Goal: Task Accomplishment & Management: Manage account settings

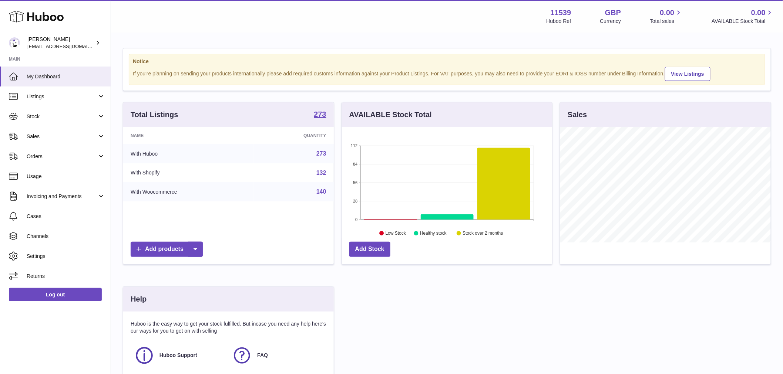
scroll to position [115, 210]
click at [201, 19] on div "Menu Huboo 11539 Huboo Ref GBP Currency 0.00 Total sales 0.00 AVAILABLE Stock T…" at bounding box center [447, 16] width 654 height 17
click at [67, 41] on div "Alper Aslan internalAdmin-11539@internal.huboo.com" at bounding box center [60, 43] width 67 height 14
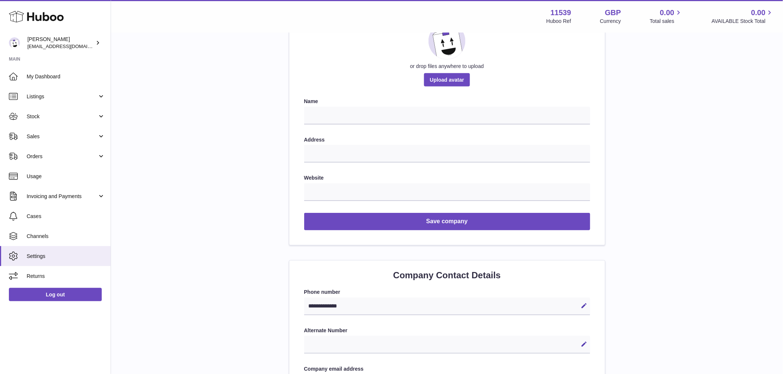
scroll to position [4, 0]
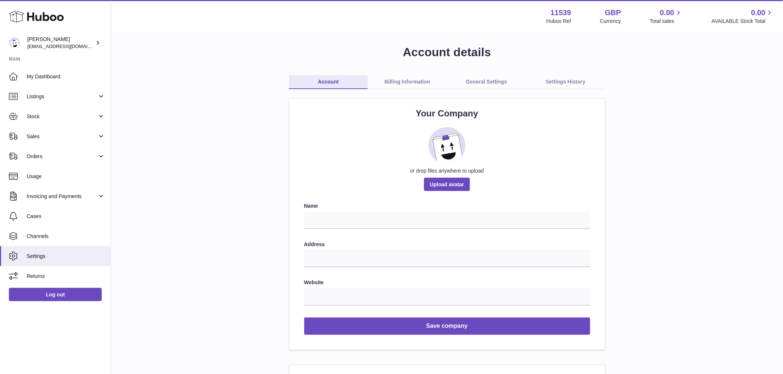
click at [399, 78] on link "Billing Information" at bounding box center [407, 82] width 79 height 14
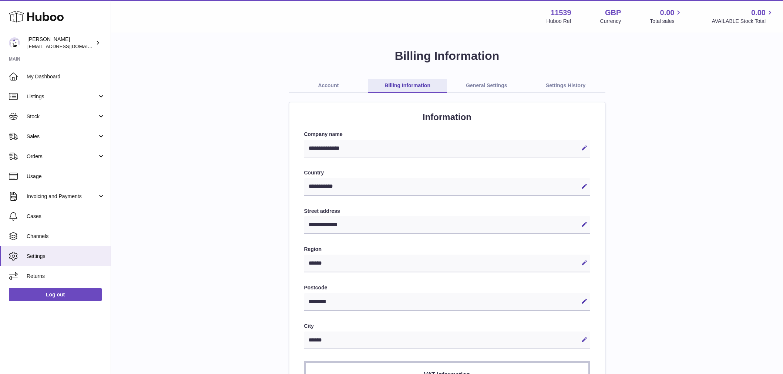
select select "**"
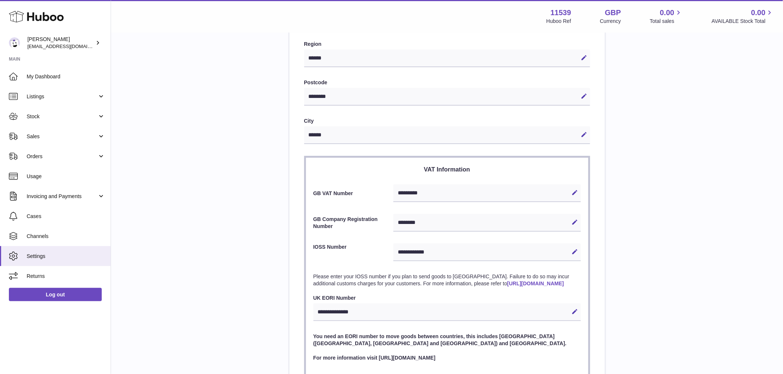
scroll to position [246, 0]
